Goal: Task Accomplishment & Management: Complete application form

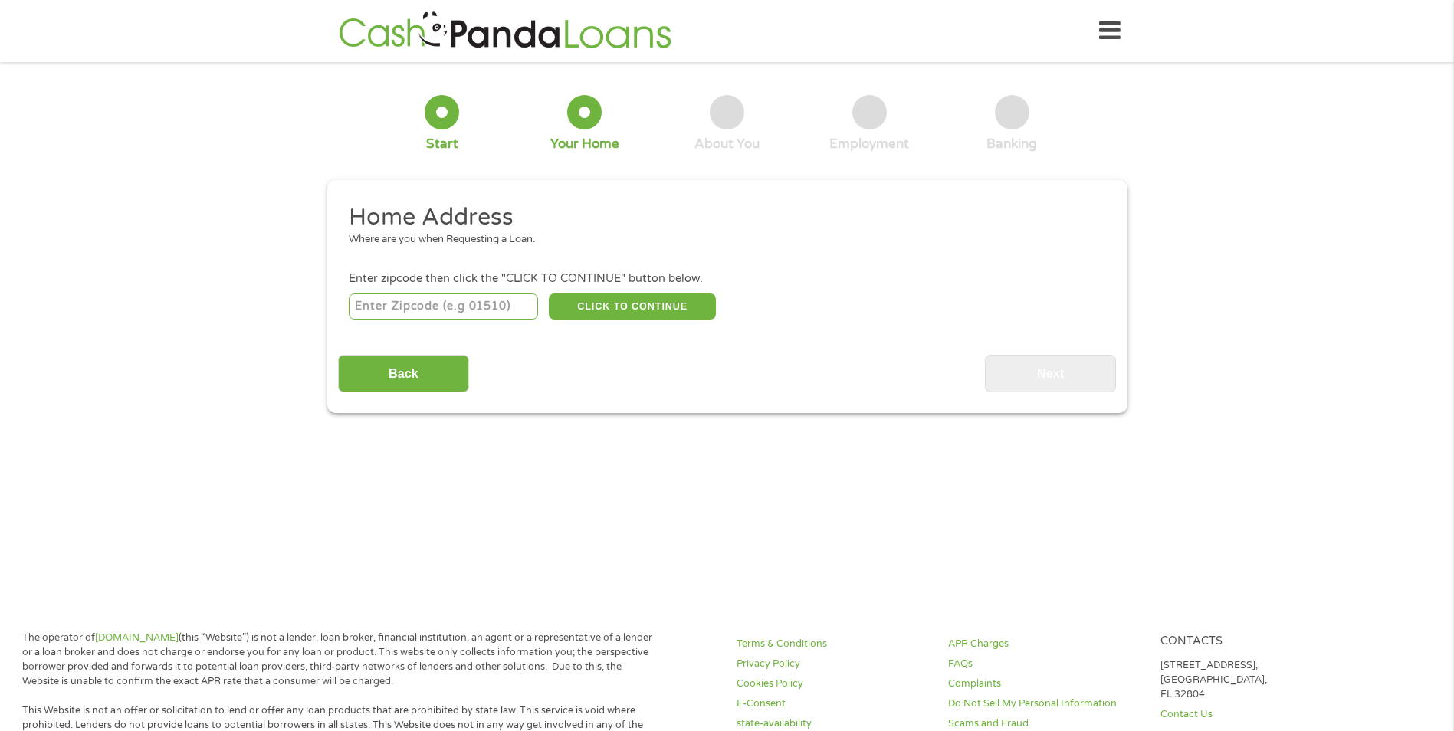
drag, startPoint x: 453, startPoint y: 311, endPoint x: 415, endPoint y: 313, distance: 37.6
click at [453, 311] on input "number" at bounding box center [443, 307] width 189 height 26
type input "46037"
click at [611, 306] on button "CLICK TO CONTINUE" at bounding box center [632, 307] width 167 height 26
type input "46037"
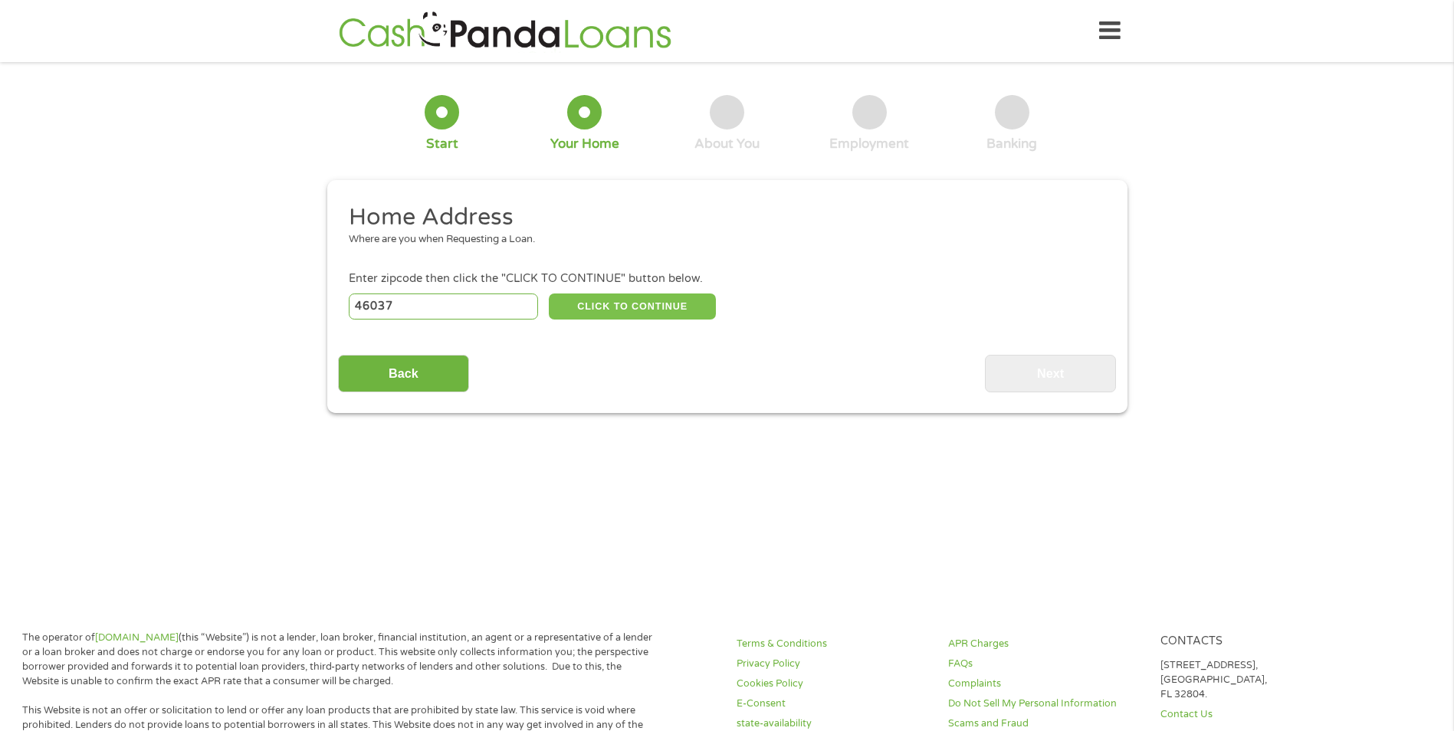
type input "Fishers"
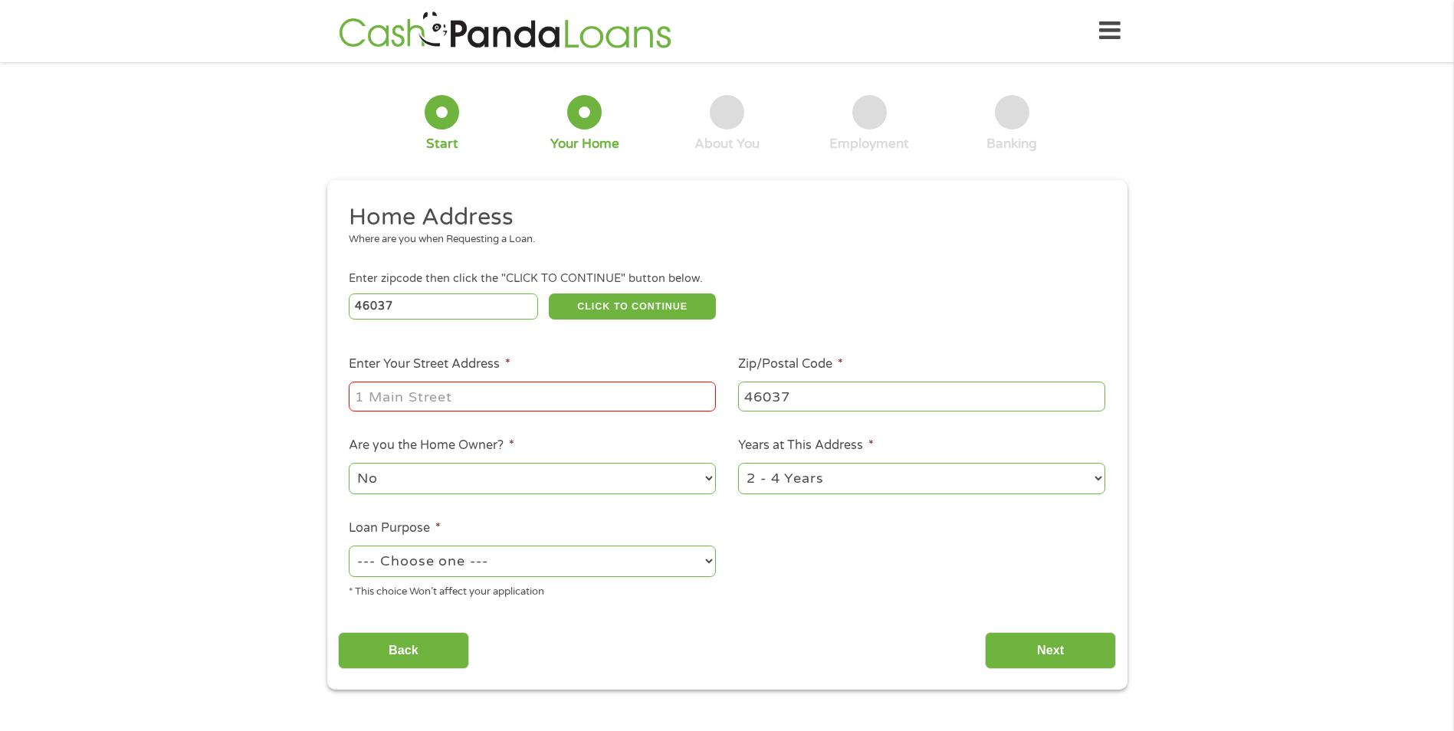
click at [540, 399] on input "Enter Your Street Address *" at bounding box center [532, 396] width 367 height 29
type input "[STREET_ADDRESS]"
click at [694, 487] on select "No Yes" at bounding box center [532, 478] width 367 height 31
click at [349, 463] on select "No Yes" at bounding box center [532, 478] width 367 height 31
click at [1093, 488] on select "1 Year or less 1 - 2 Years 2 - 4 Years Over 4 Years" at bounding box center [921, 478] width 367 height 31
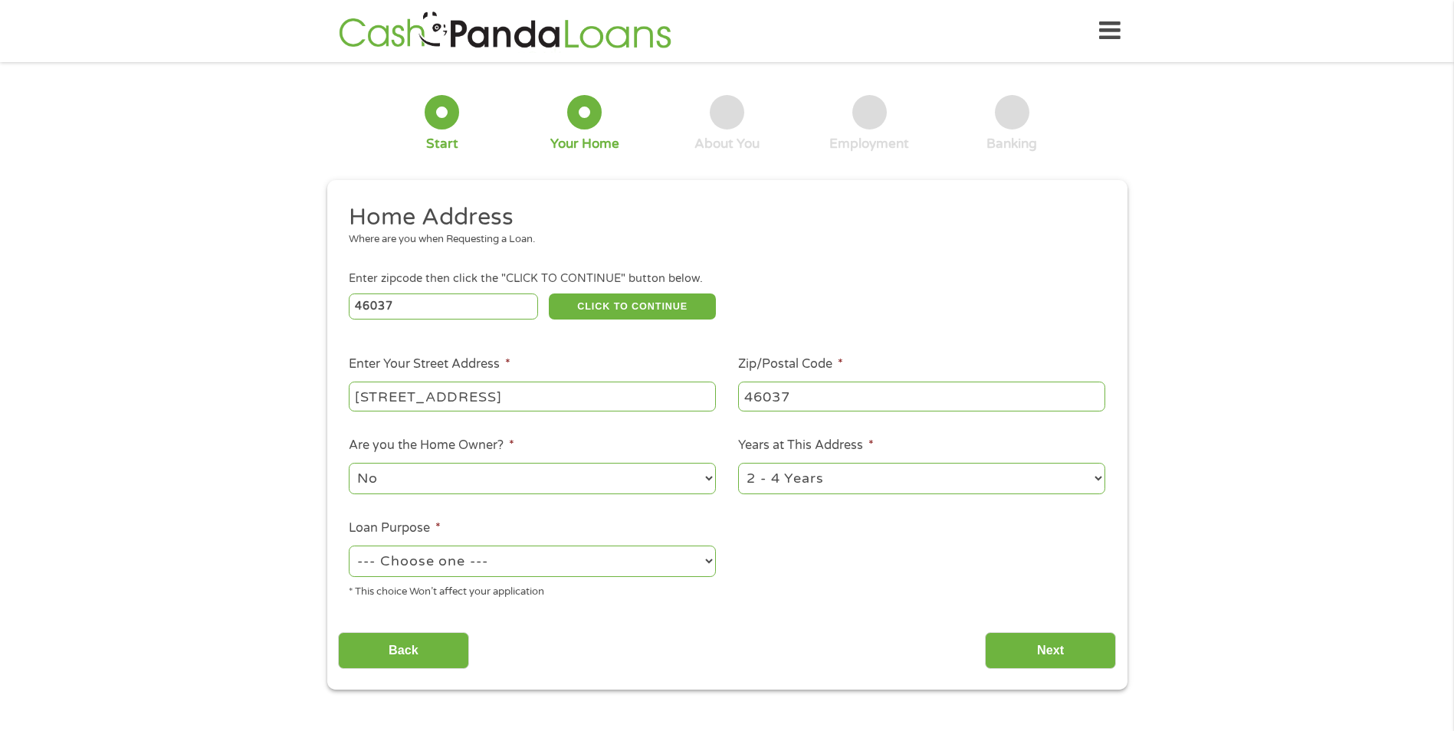
select select "12months"
click at [738, 463] on select "1 Year or less 1 - 2 Years 2 - 4 Years Over 4 Years" at bounding box center [921, 478] width 367 height 31
click at [688, 572] on select "--- Choose one --- Pay Bills Debt Consolidation Home Improvement Major Purchase…" at bounding box center [532, 561] width 367 height 31
select select "debtconsolidation"
click at [349, 546] on select "--- Choose one --- Pay Bills Debt Consolidation Home Improvement Major Purchase…" at bounding box center [532, 561] width 367 height 31
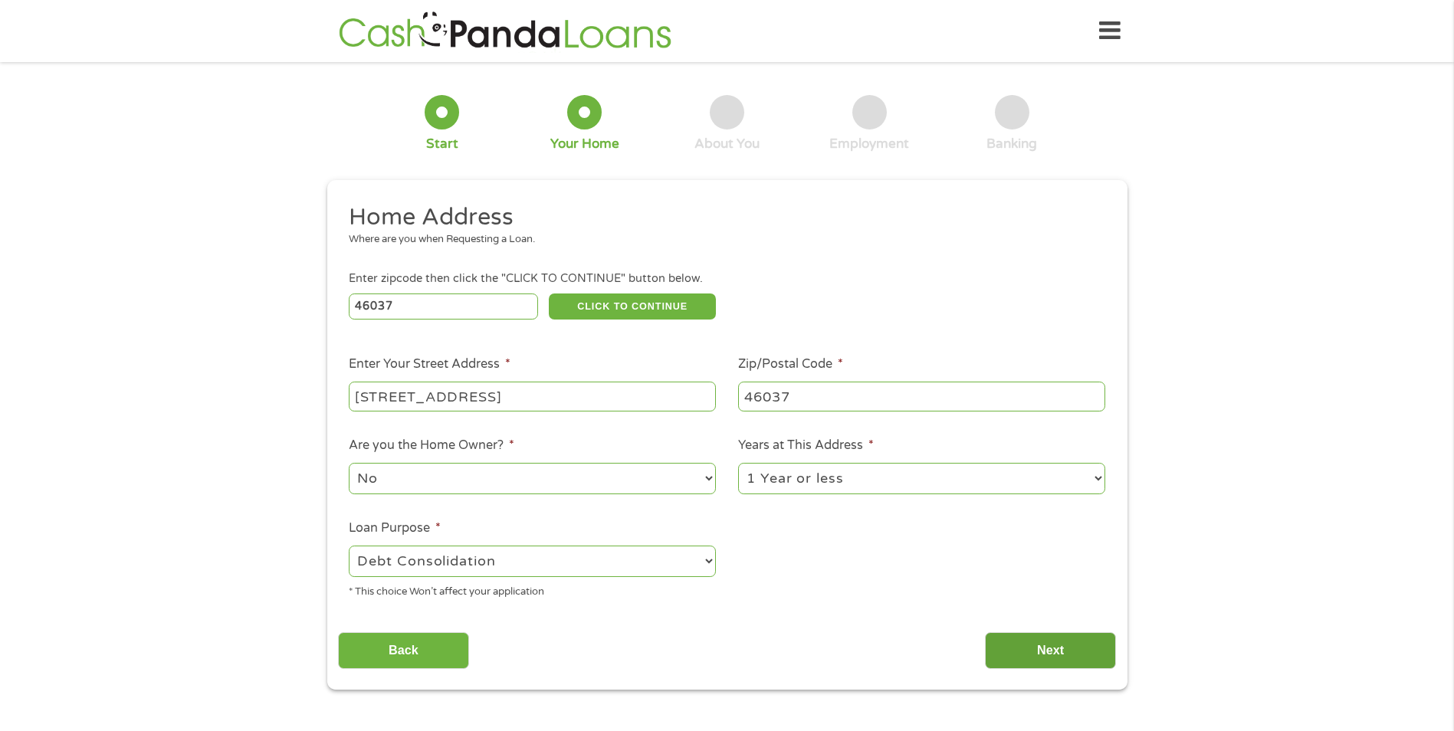
click at [1068, 656] on input "Next" at bounding box center [1050, 651] width 131 height 38
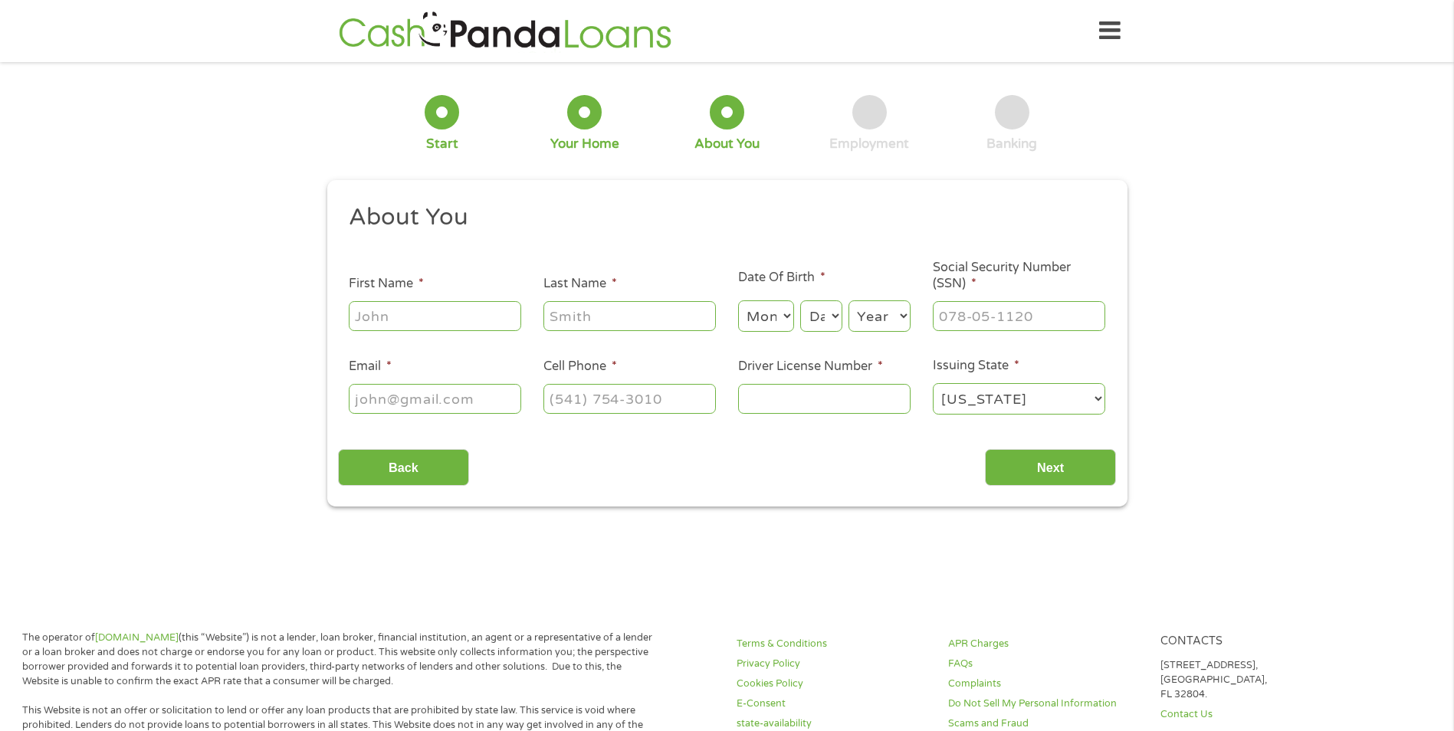
click at [505, 327] on input "First Name *" at bounding box center [435, 315] width 172 height 29
type input "[PERSON_NAME]"
type input "[EMAIL_ADDRESS][DOMAIN_NAME]"
type input "[PHONE_NUMBER]"
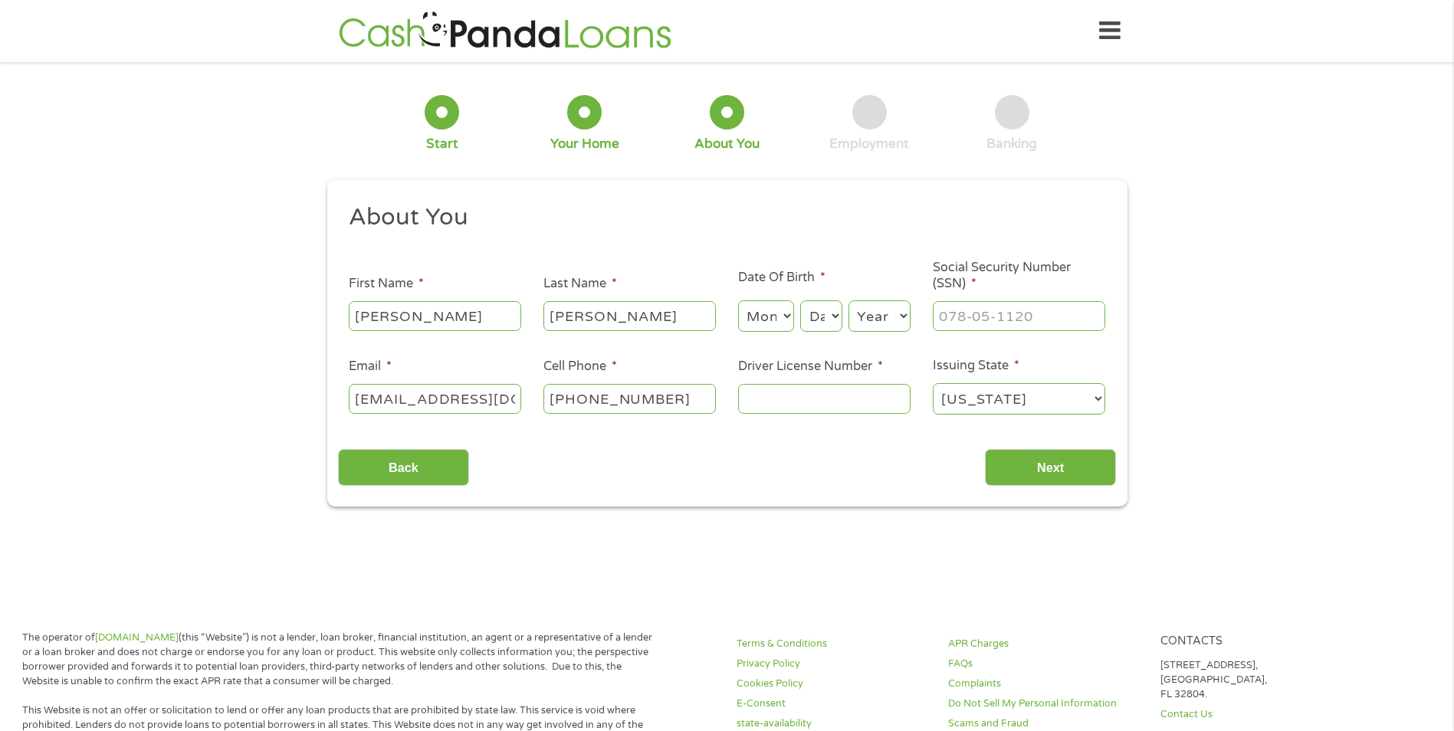
type input "[PERSON_NAME]"
click at [791, 323] on select "Month 1 2 3 4 5 6 7 8 9 10 11 12" at bounding box center [766, 315] width 56 height 31
select select "2"
click at [738, 300] on select "Month 1 2 3 4 5 6 7 8 9 10 11 12" at bounding box center [766, 315] width 56 height 31
click at [831, 329] on select "Day 1 2 3 4 5 6 7 8 9 10 11 12 13 14 15 16 17 18 19 20 21 22 23 24 25 26 27 28 …" at bounding box center [820, 315] width 41 height 31
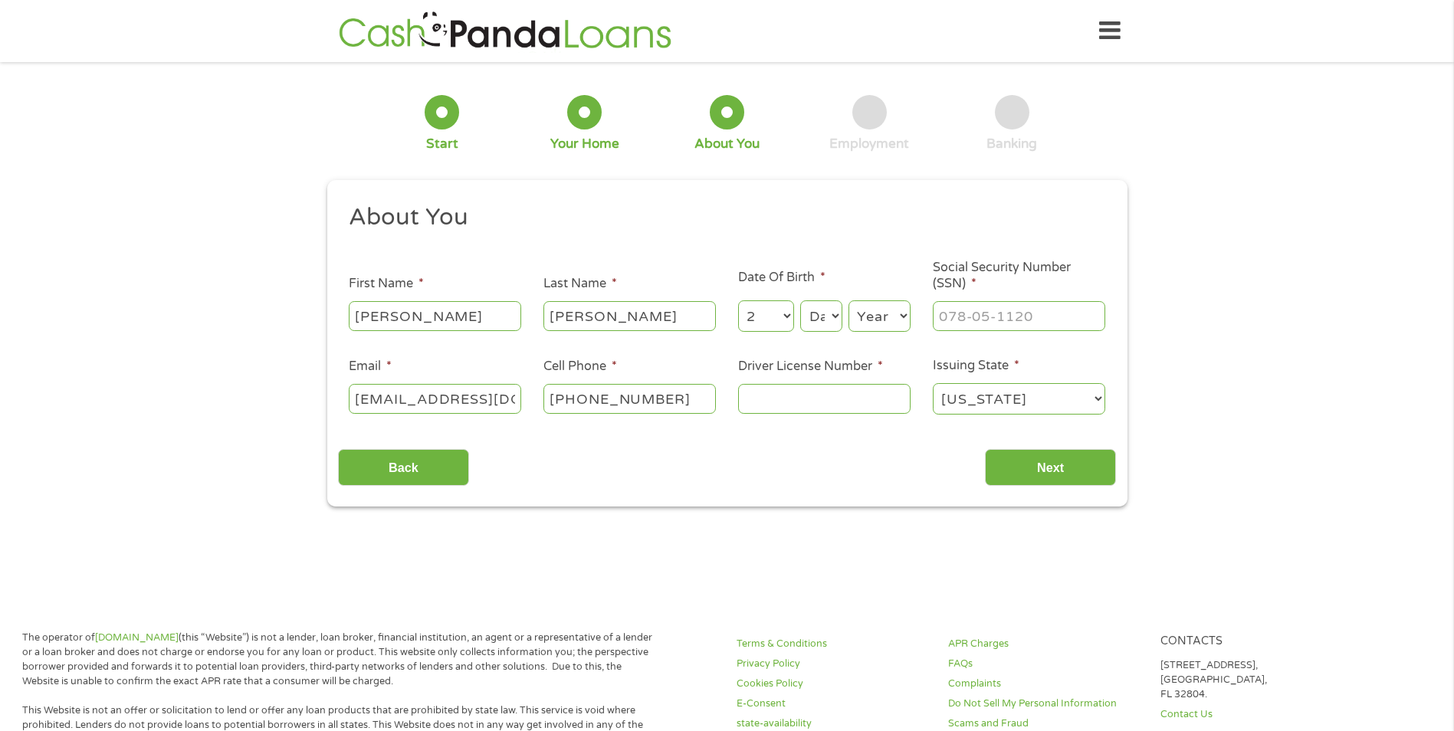
select select "14"
click at [800, 300] on select "Day 1 2 3 4 5 6 7 8 9 10 11 12 13 14 15 16 17 18 19 20 21 22 23 24 25 26 27 28 …" at bounding box center [820, 315] width 41 height 31
click at [876, 321] on select "Year [DATE] 2006 2005 2004 2003 2002 2001 2000 1999 1998 1997 1996 1995 1994 19…" at bounding box center [879, 315] width 62 height 31
select select "1988"
click at [898, 265] on ul "About You This field is hidden when viewing the form Title * --- Choose one ---…" at bounding box center [727, 315] width 778 height 226
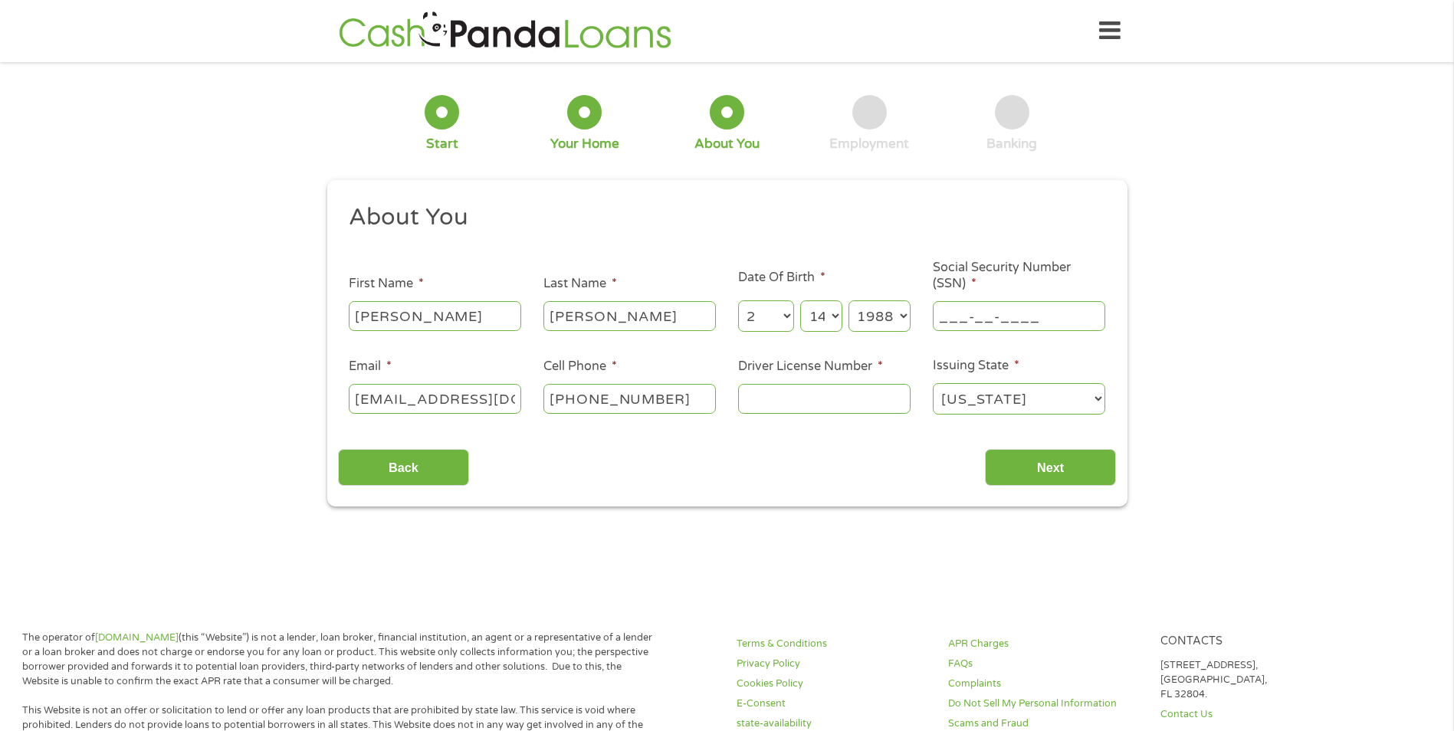
click at [976, 310] on input "___-__-____" at bounding box center [1019, 315] width 172 height 29
type input "360-84-9772"
click at [793, 410] on input "Driver License Number *" at bounding box center [824, 398] width 172 height 29
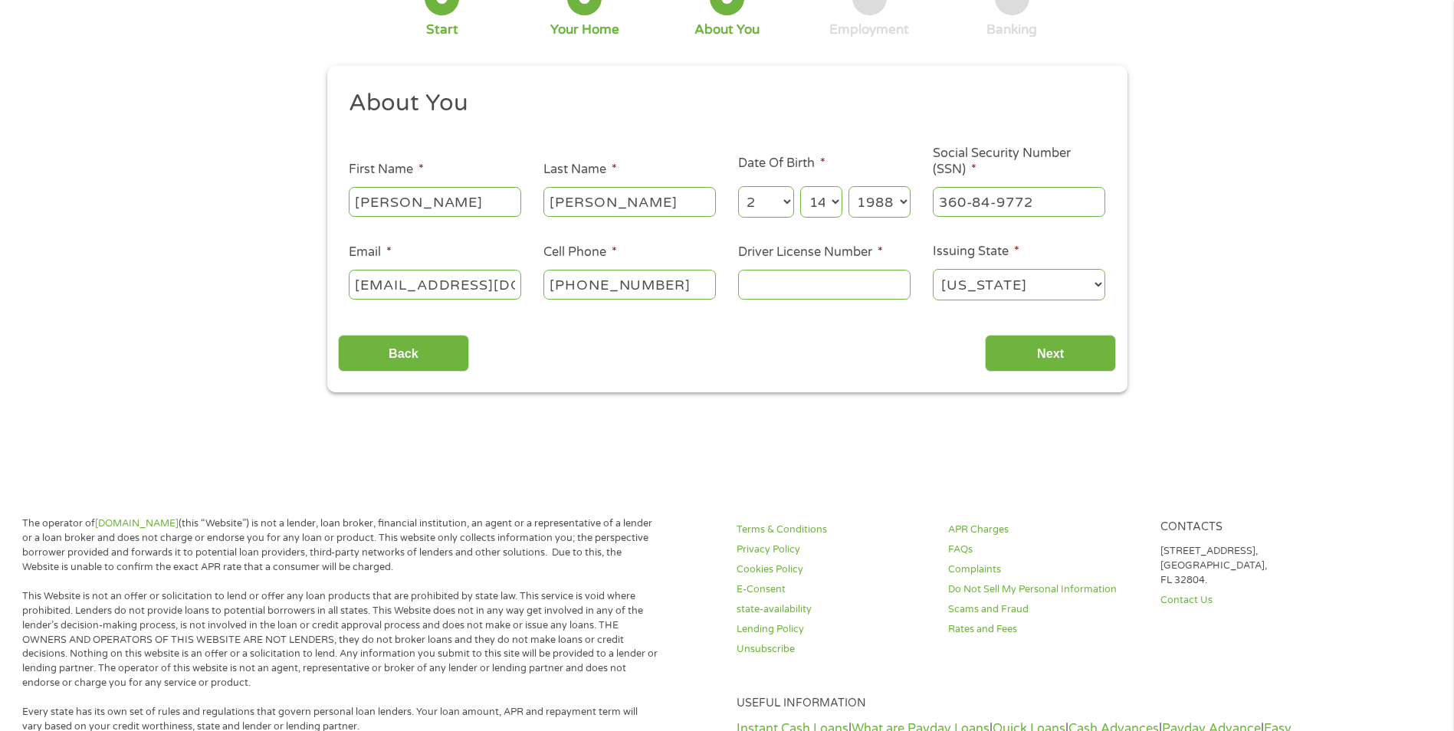
scroll to position [0, 0]
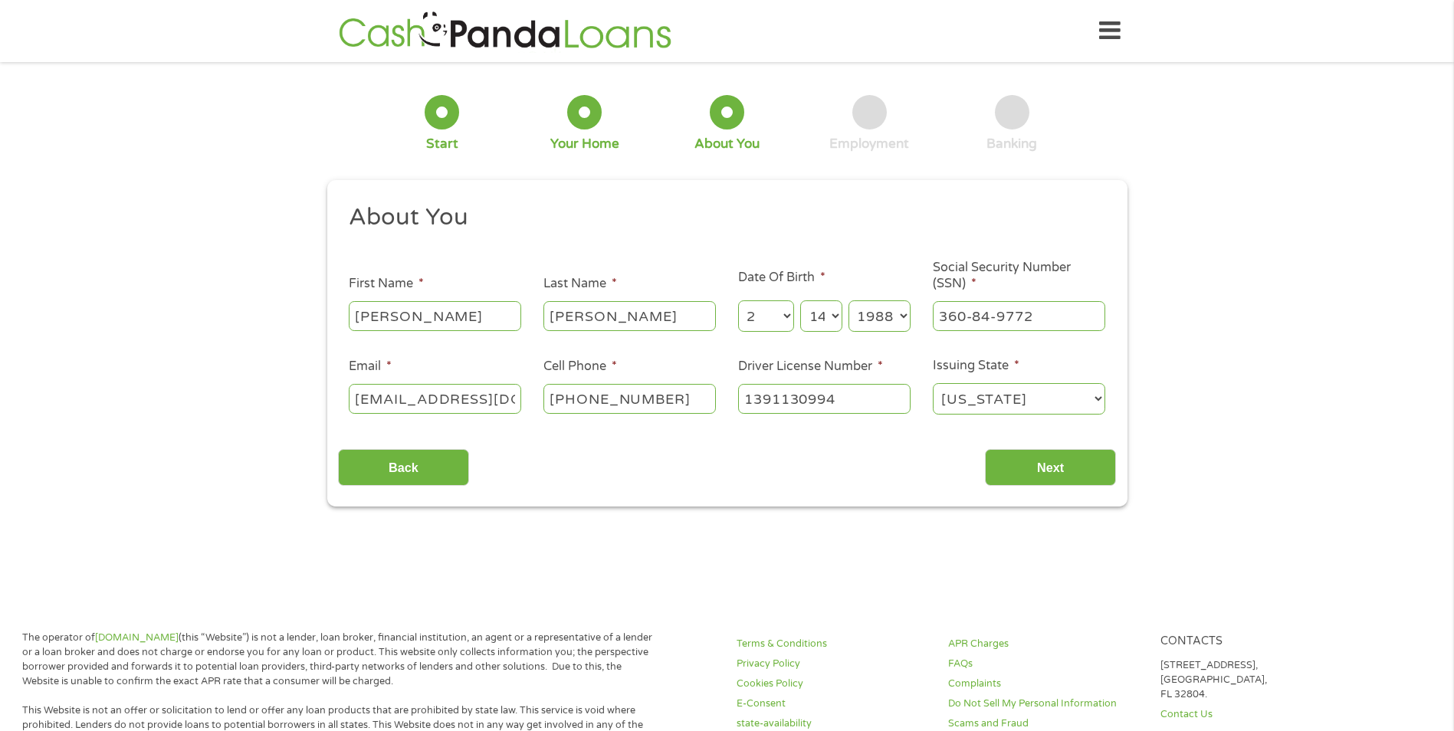
type input "1391130994"
click at [856, 484] on div "Back Next" at bounding box center [727, 462] width 778 height 48
click at [1088, 474] on input "Next" at bounding box center [1050, 468] width 131 height 38
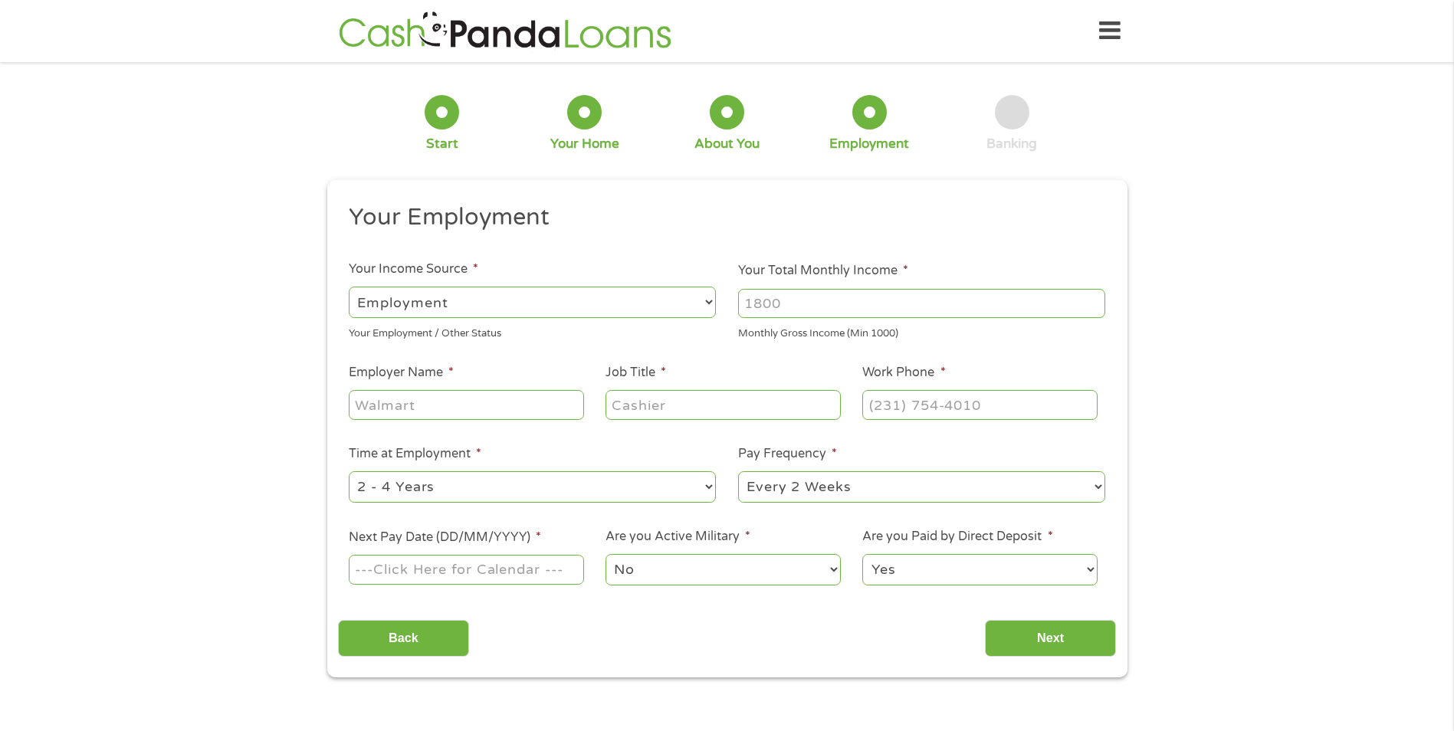
click at [703, 313] on select "--- Choose one --- Employment [DEMOGRAPHIC_DATA] Benefits" at bounding box center [532, 302] width 367 height 31
click at [349, 287] on select "--- Choose one --- Employment [DEMOGRAPHIC_DATA] Benefits" at bounding box center [532, 302] width 367 height 31
click at [822, 307] on input "Your Total Monthly Income *" at bounding box center [921, 303] width 367 height 29
type input "4400"
click at [473, 411] on input "Employer Name *" at bounding box center [466, 404] width 235 height 29
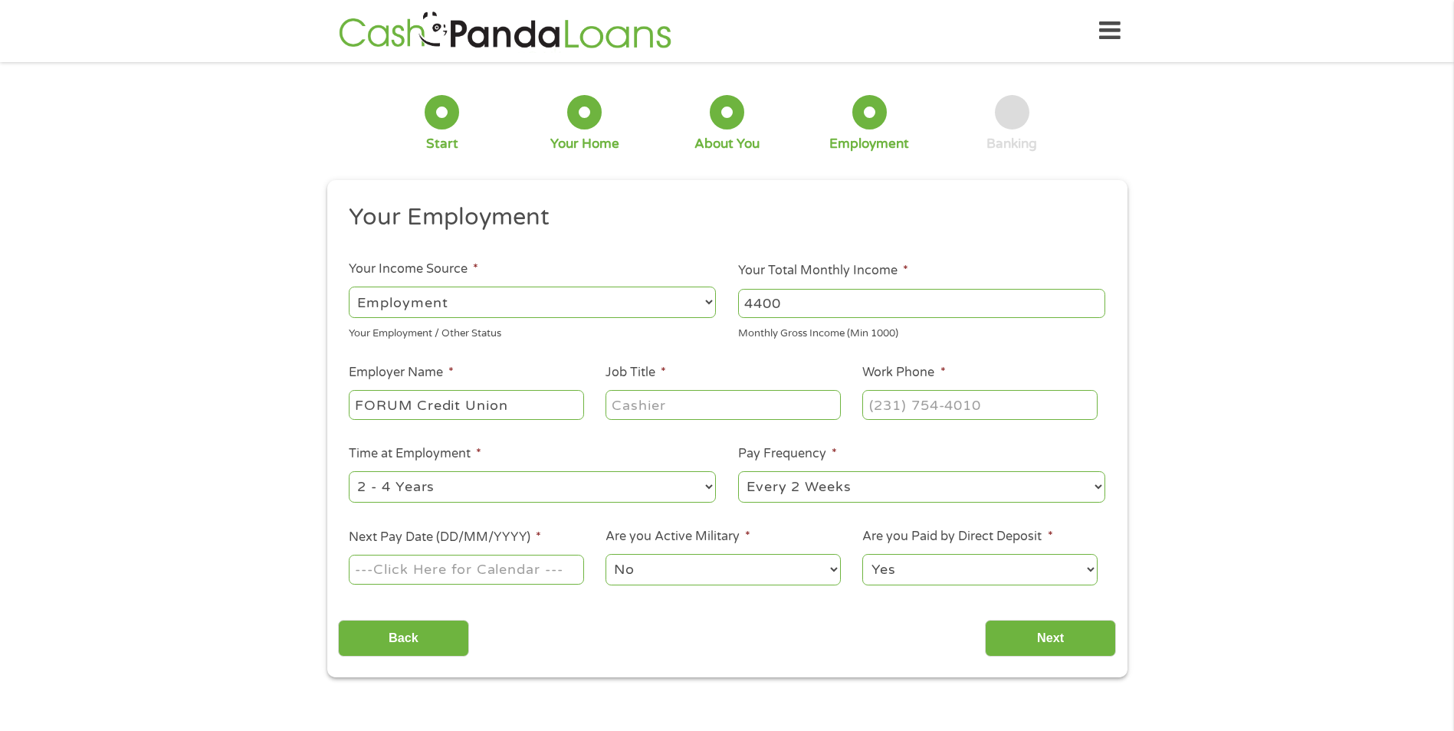
type input "FORUM Credit Union"
type input "H"
type input "Technical Support Services Manager"
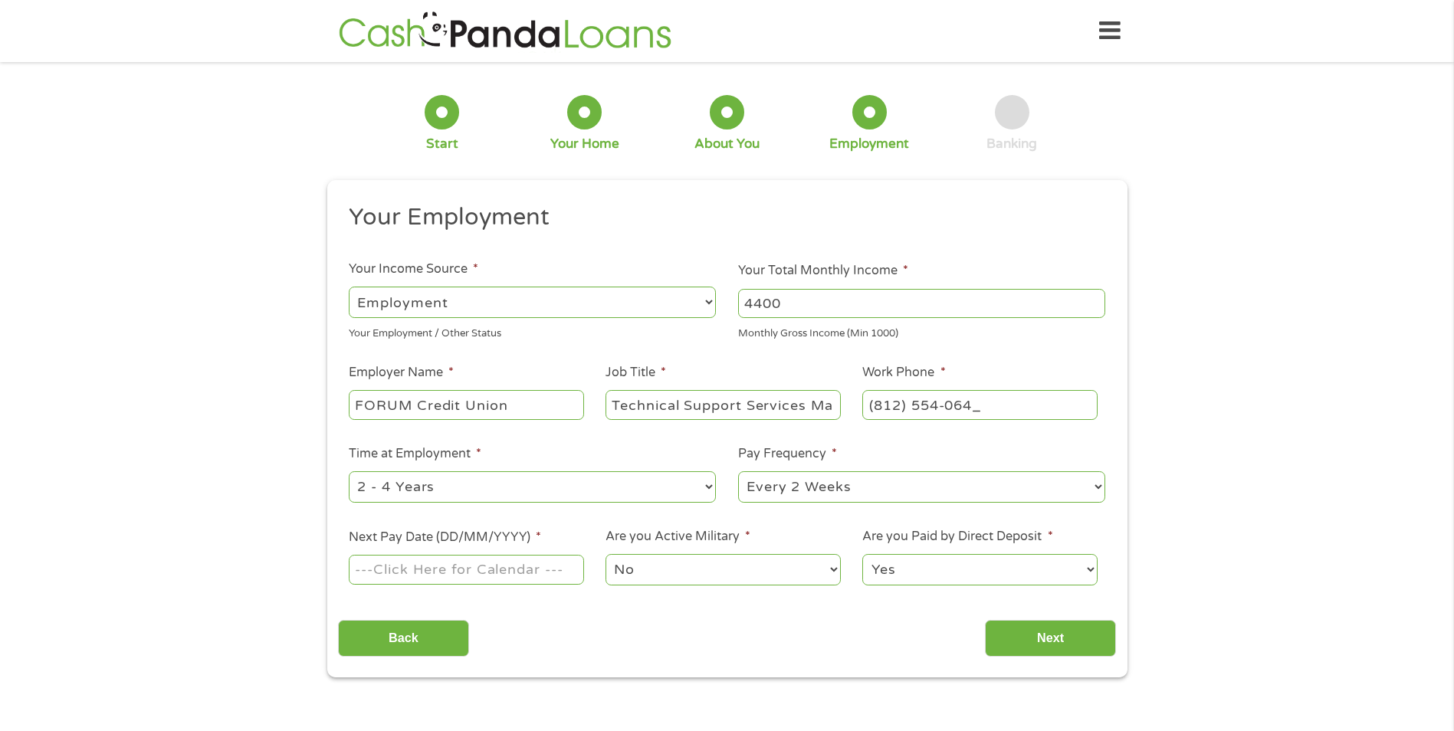
type input "[PHONE_NUMBER]"
click at [496, 576] on input "Next Pay Date (DD/MM/YYYY) *" at bounding box center [466, 569] width 235 height 29
type input "[DATE]"
click at [724, 567] on select "No Yes" at bounding box center [723, 569] width 235 height 31
click at [606, 554] on select "No Yes" at bounding box center [723, 569] width 235 height 31
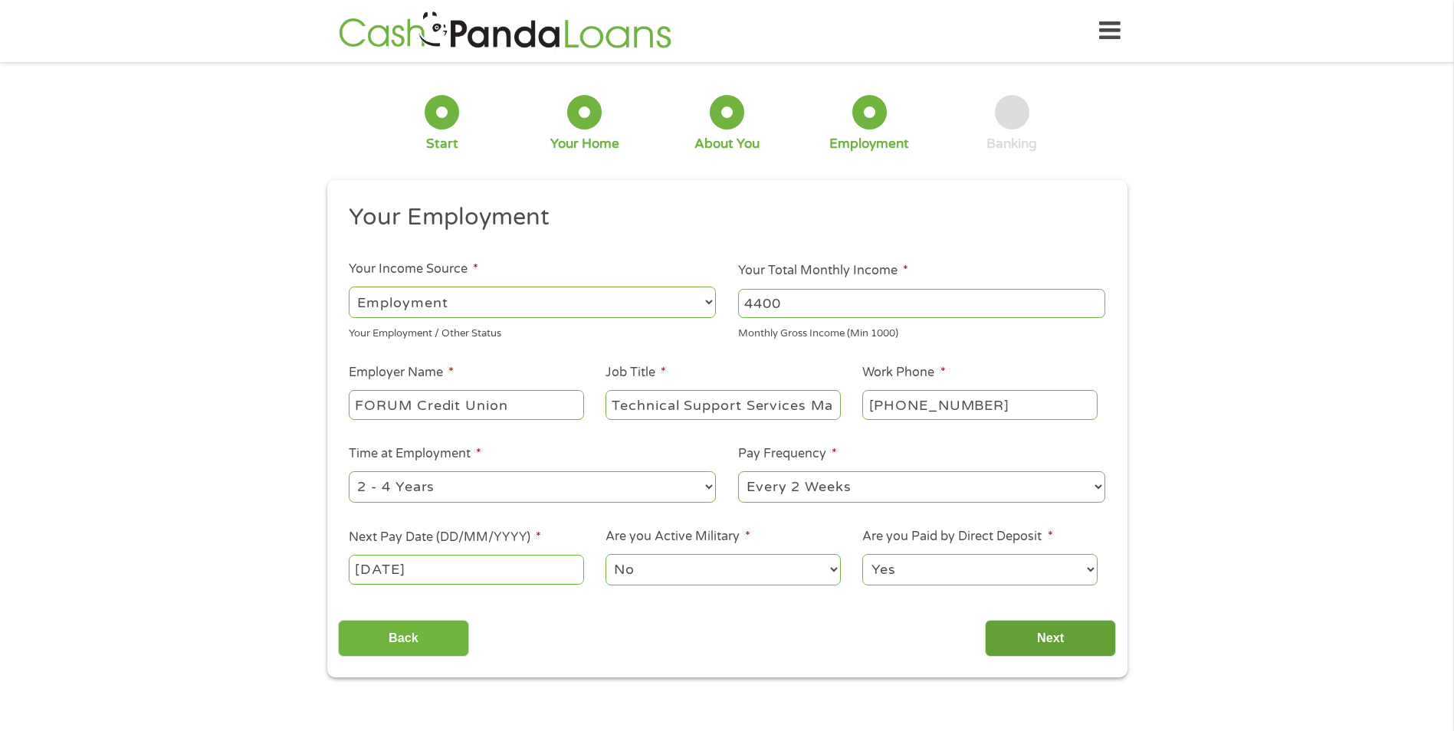
click at [1069, 638] on input "Next" at bounding box center [1050, 639] width 131 height 38
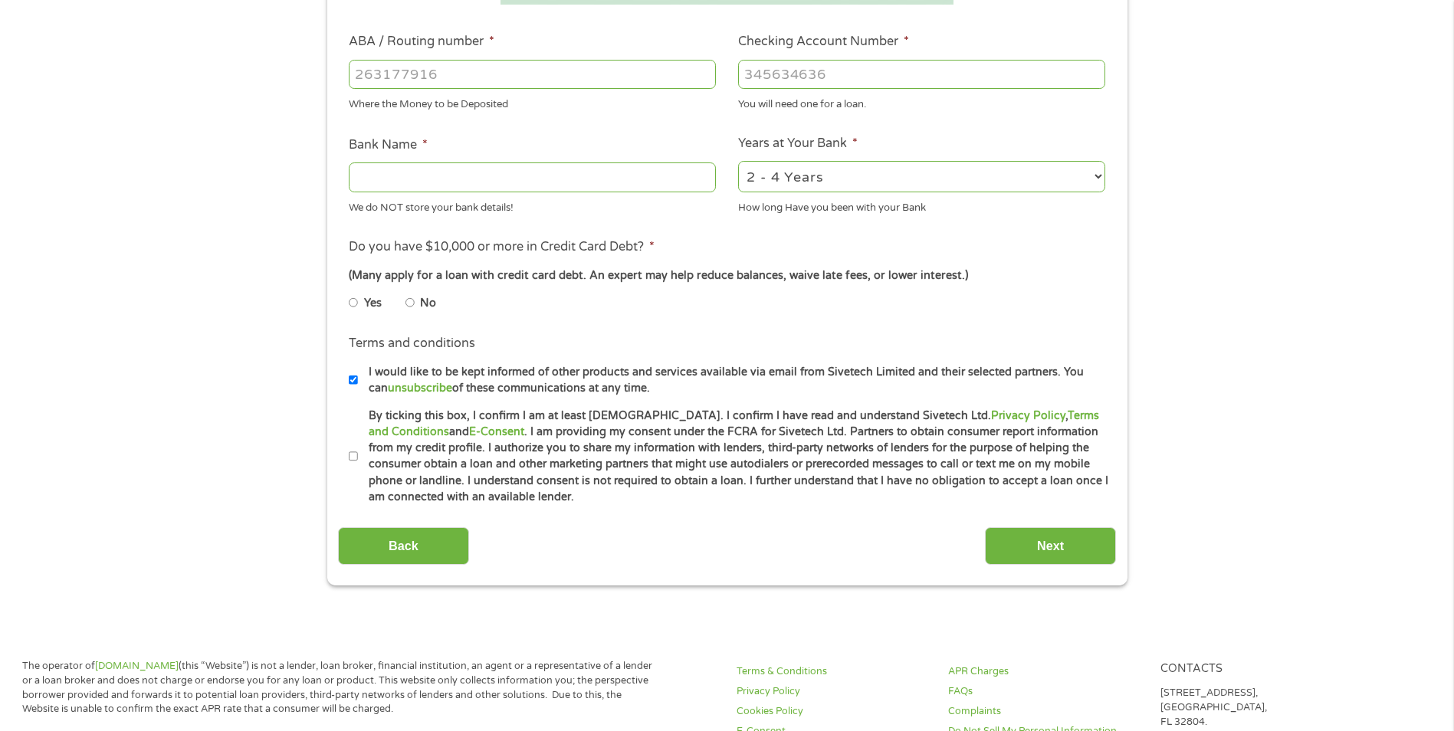
scroll to position [383, 0]
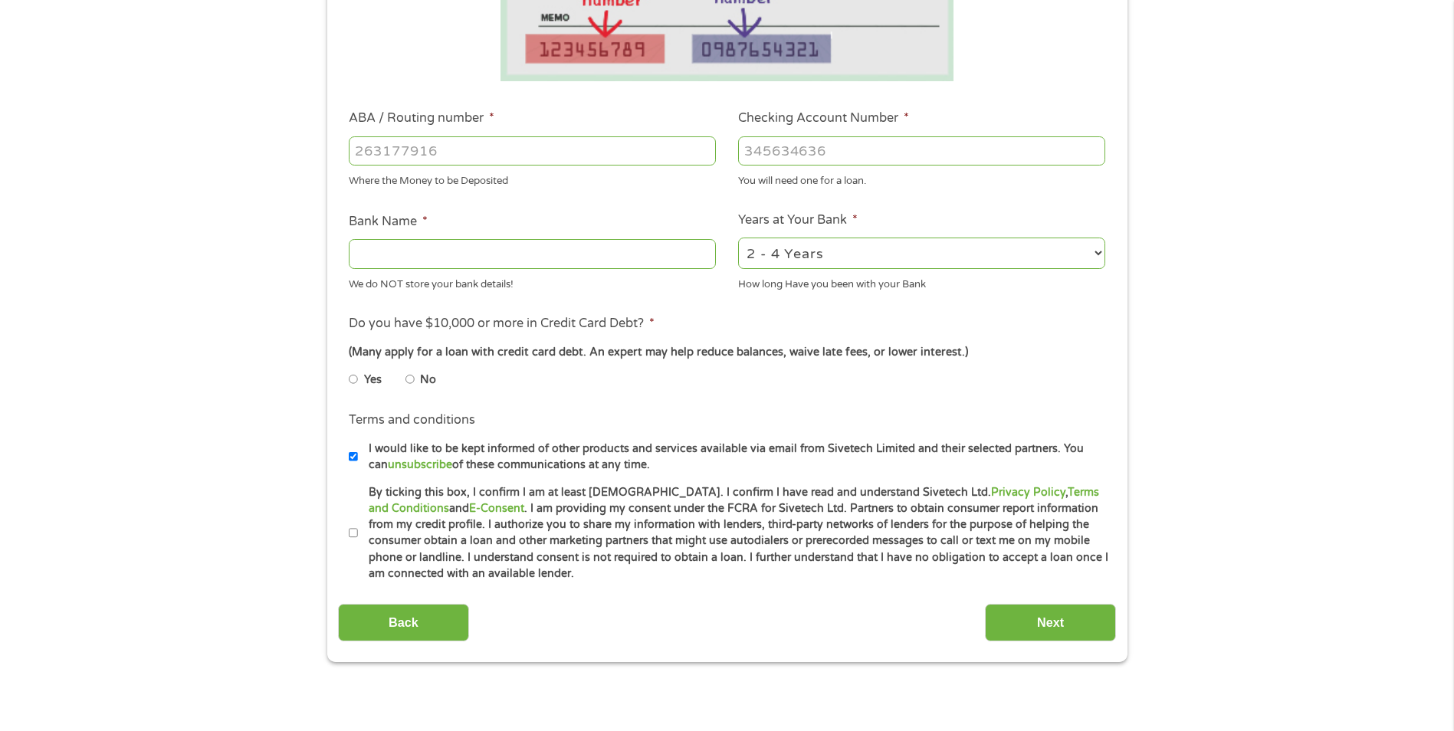
click at [555, 158] on input "ABA / Routing number *" at bounding box center [532, 150] width 367 height 29
click at [842, 159] on input "Checking Account Number *" at bounding box center [921, 150] width 367 height 29
click at [836, 150] on input "Checking Account Number *" at bounding box center [921, 150] width 367 height 29
click at [436, 156] on input "ABA / Routing number *" at bounding box center [532, 150] width 367 height 29
type input "274074037"
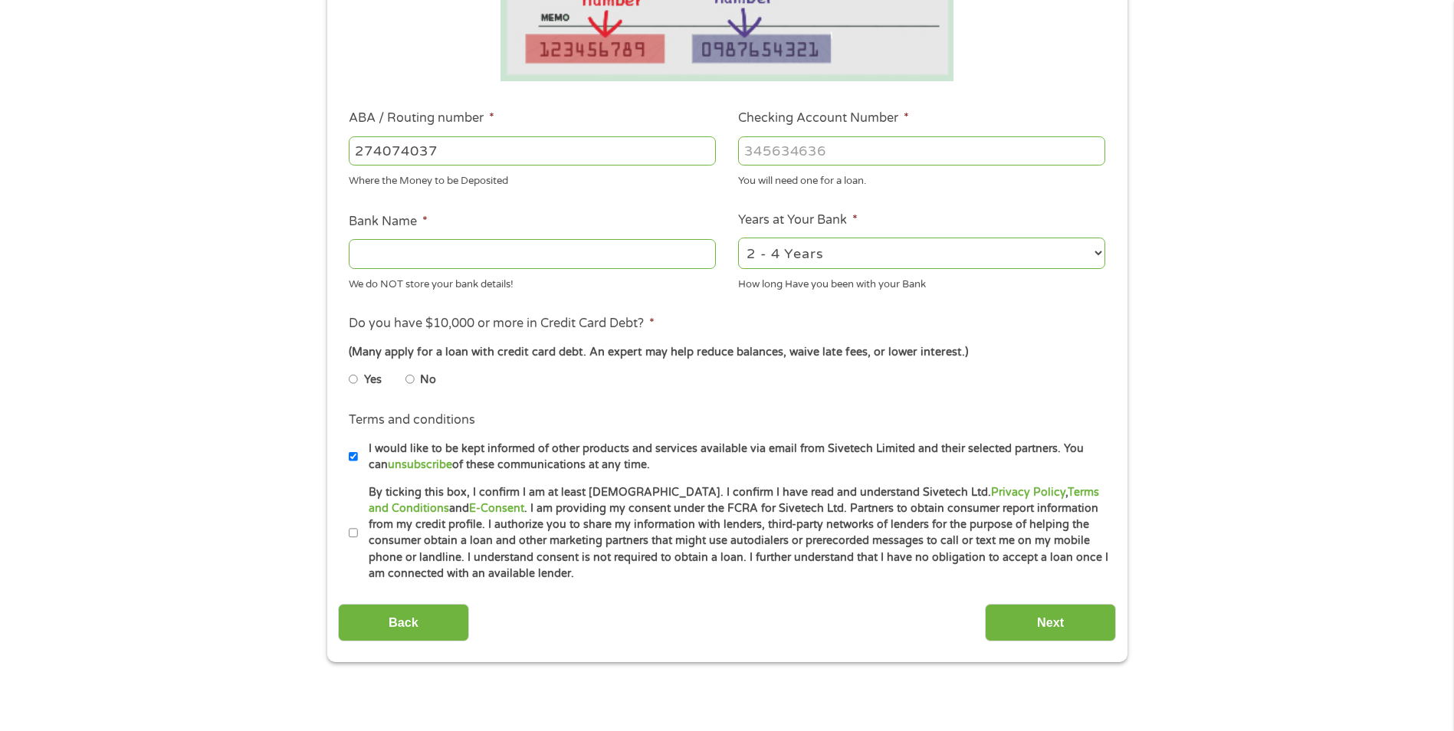
type input "FORUM CREDIT UNION"
type input "8029504191"
click at [414, 377] on li "No" at bounding box center [432, 380] width 55 height 30
click at [409, 381] on input "No" at bounding box center [409, 379] width 9 height 25
radio input "true"
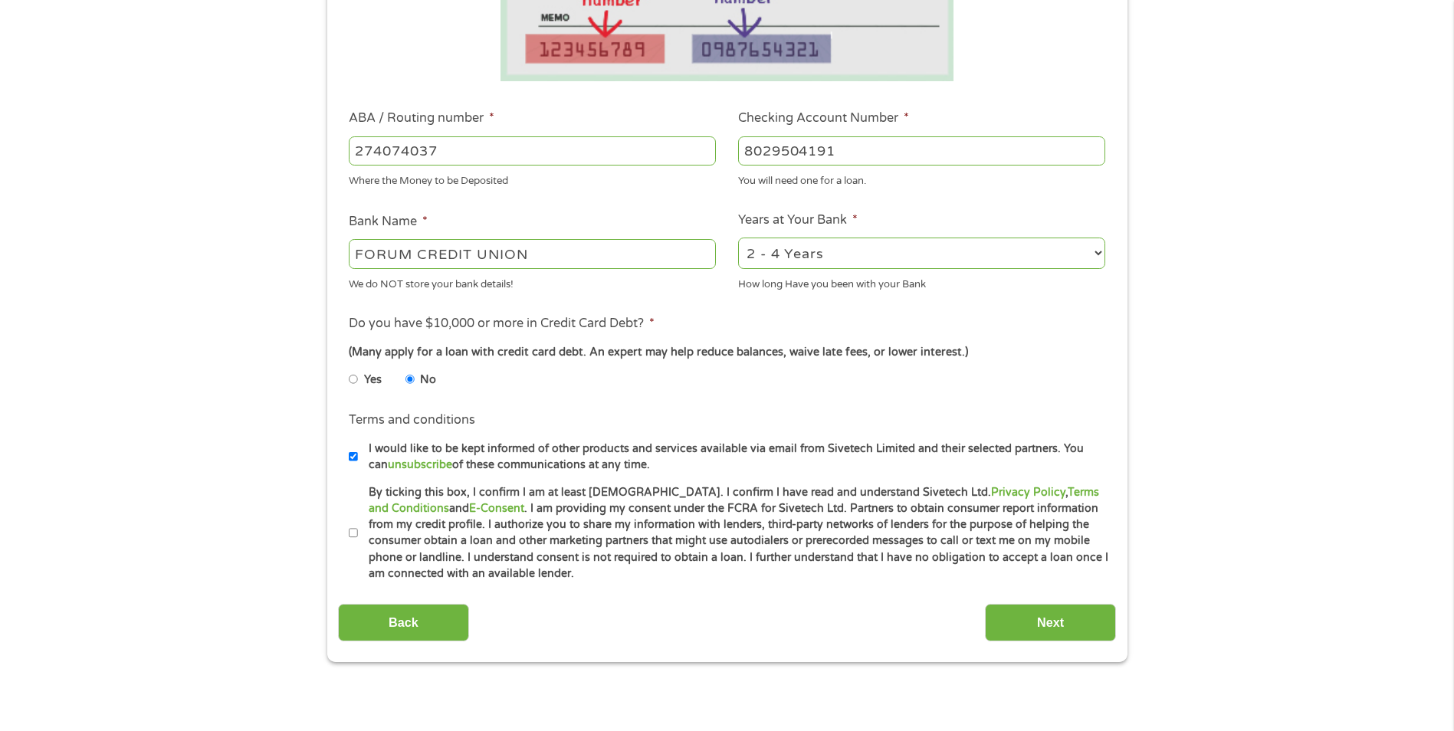
click at [658, 404] on ul "Bank Information Where do you want the funds deposited? ABA / Routing number * …" at bounding box center [727, 200] width 778 height 763
click at [353, 459] on input "I would like to be kept informed of other products and services available via e…" at bounding box center [353, 457] width 9 height 25
checkbox input "false"
click at [353, 533] on input "By ticking this box, I confirm I am at least [DEMOGRAPHIC_DATA]. I confirm I ha…" at bounding box center [353, 533] width 9 height 25
checkbox input "true"
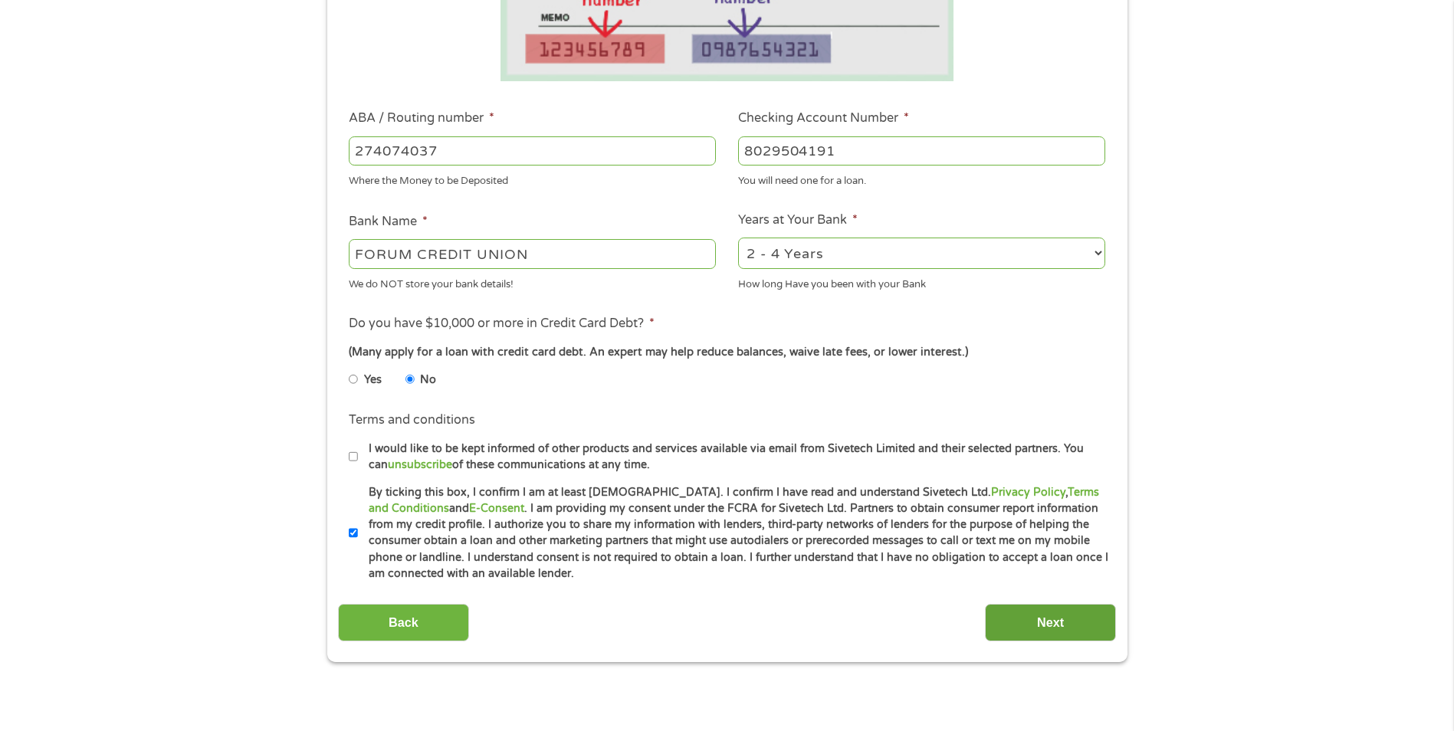
click at [1094, 617] on input "Next" at bounding box center [1050, 623] width 131 height 38
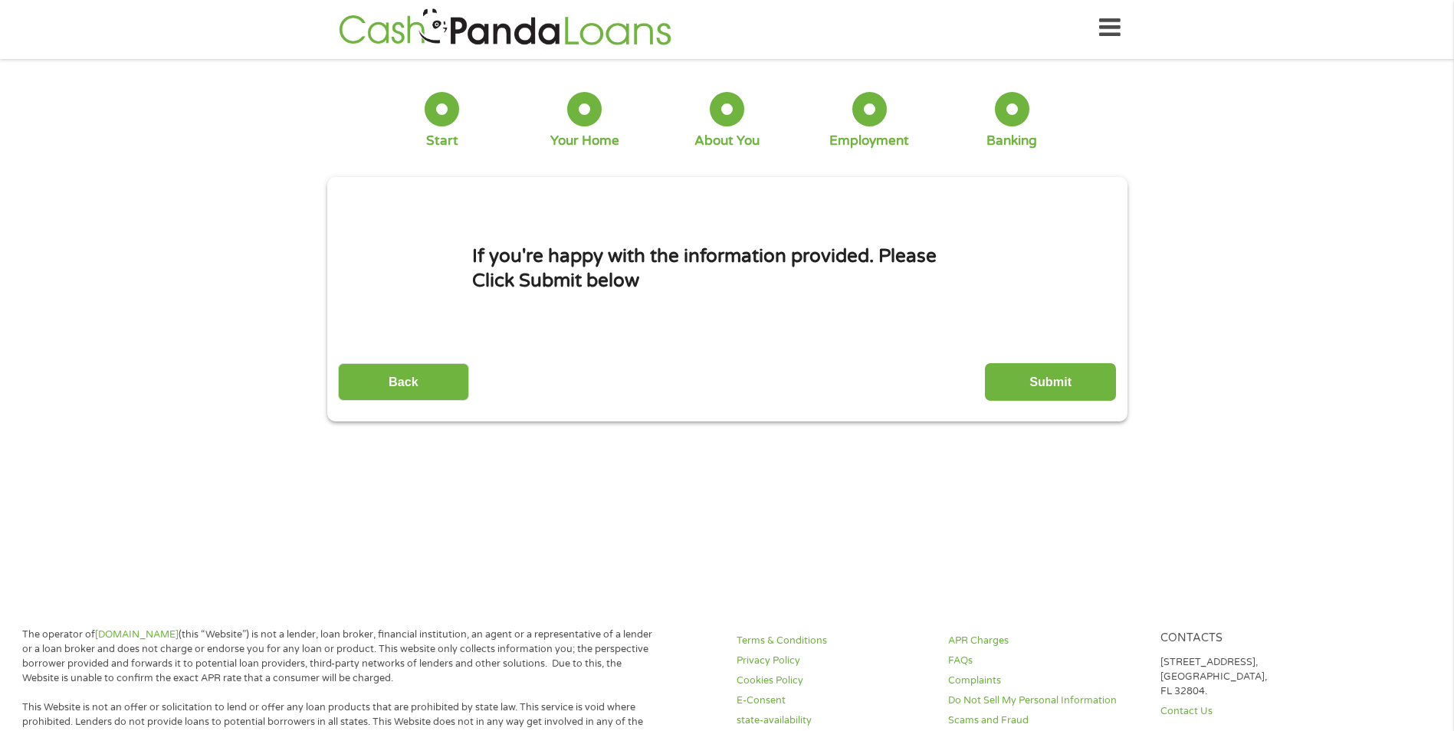
scroll to position [0, 0]
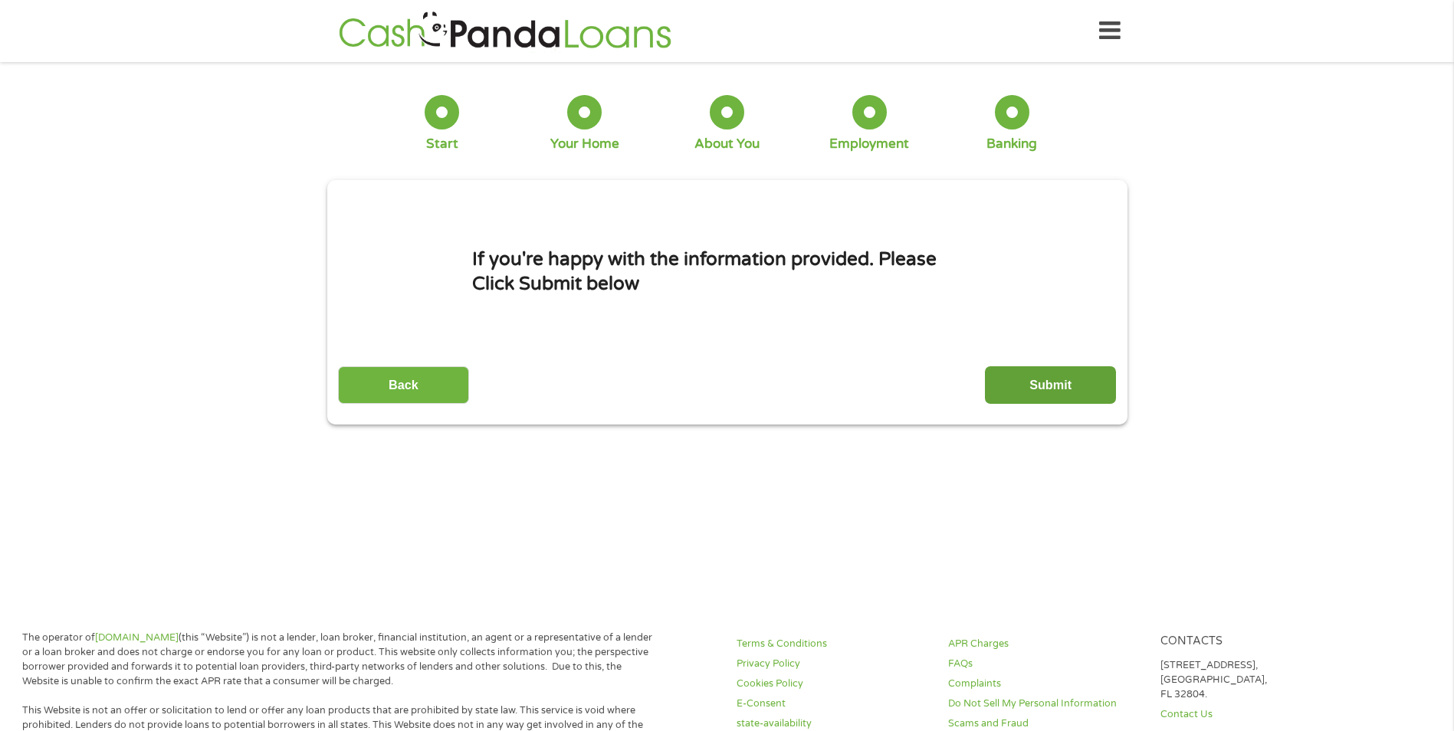
click at [1057, 383] on input "Submit" at bounding box center [1050, 385] width 131 height 38
